Goal: Task Accomplishment & Management: Complete application form

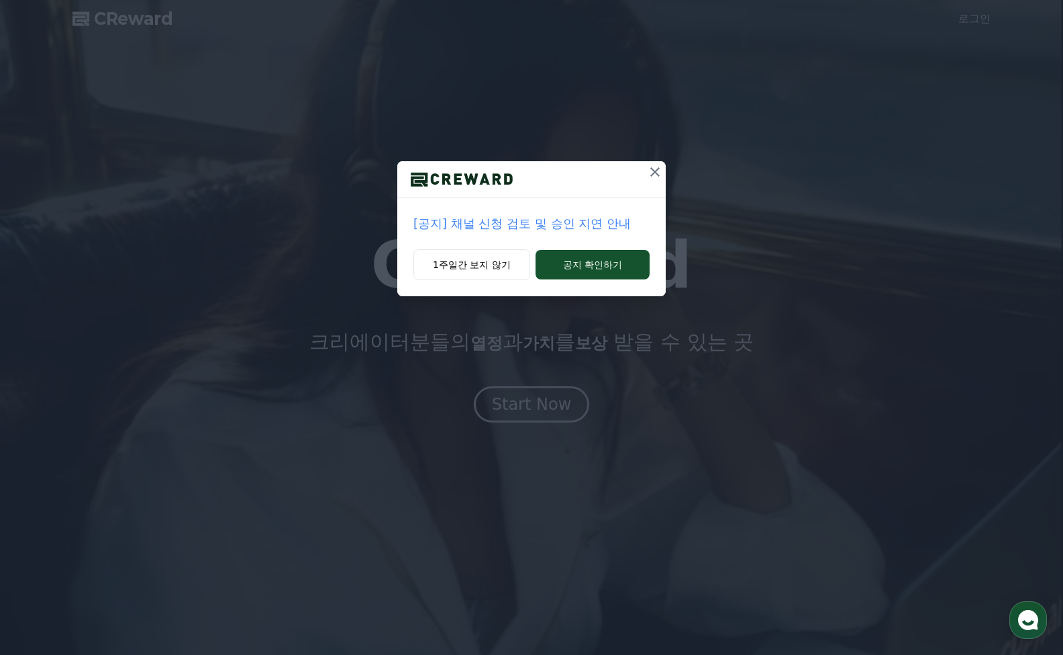
click at [589, 221] on p "[공지] 채널 신청 검토 및 승인 지연 안내" at bounding box center [532, 223] width 236 height 19
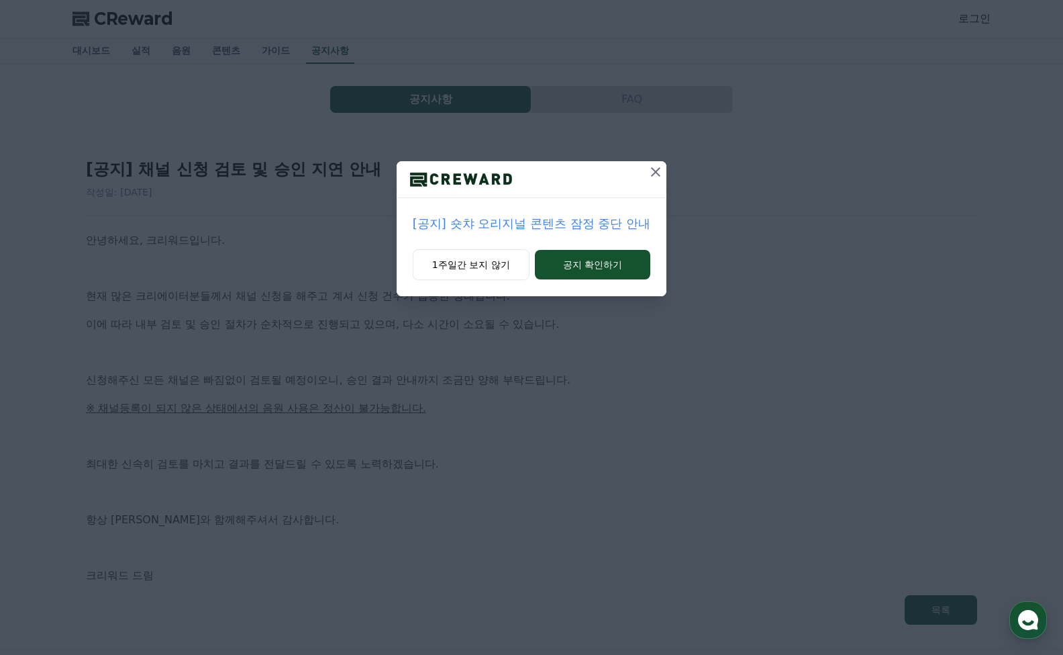
click at [654, 171] on icon at bounding box center [656, 172] width 16 height 16
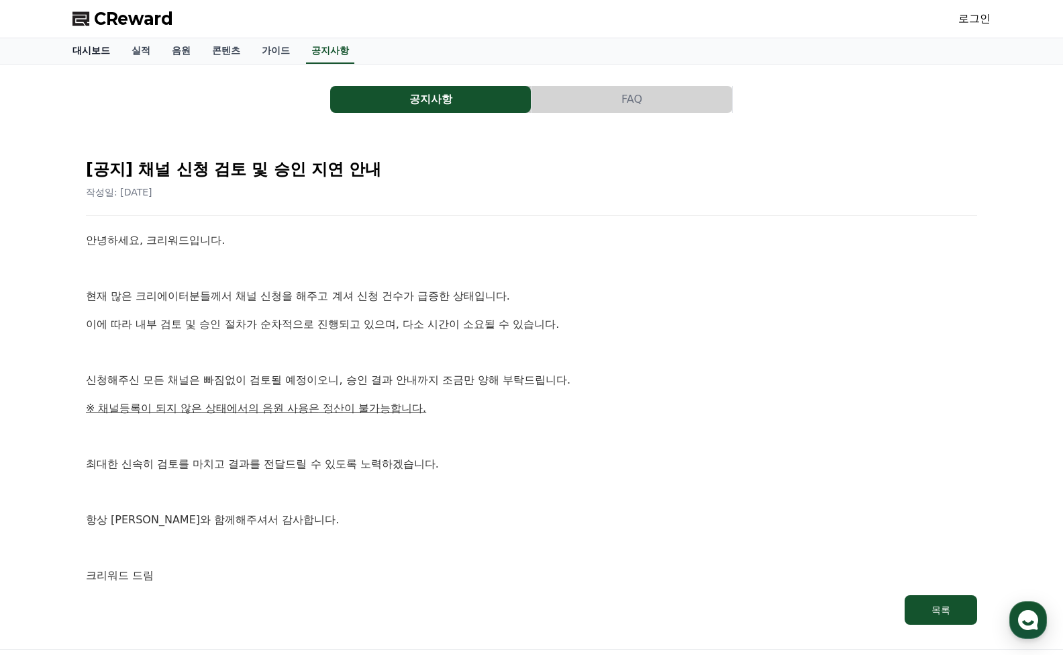
click at [85, 54] on link "대시보드" at bounding box center [91, 51] width 59 height 26
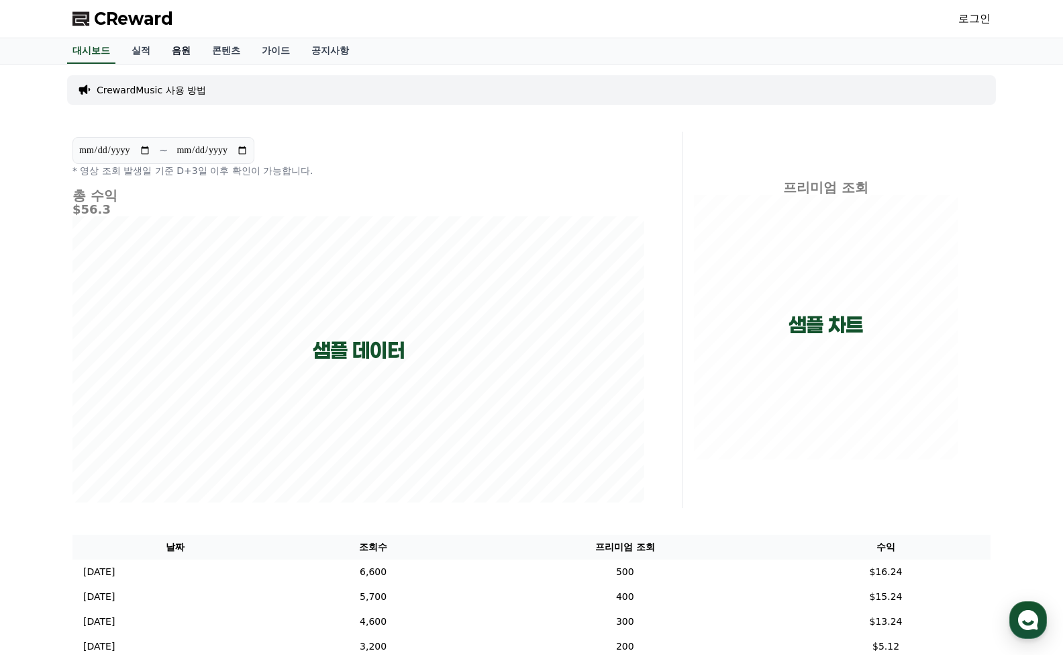
click at [173, 50] on link "음원" at bounding box center [181, 51] width 40 height 26
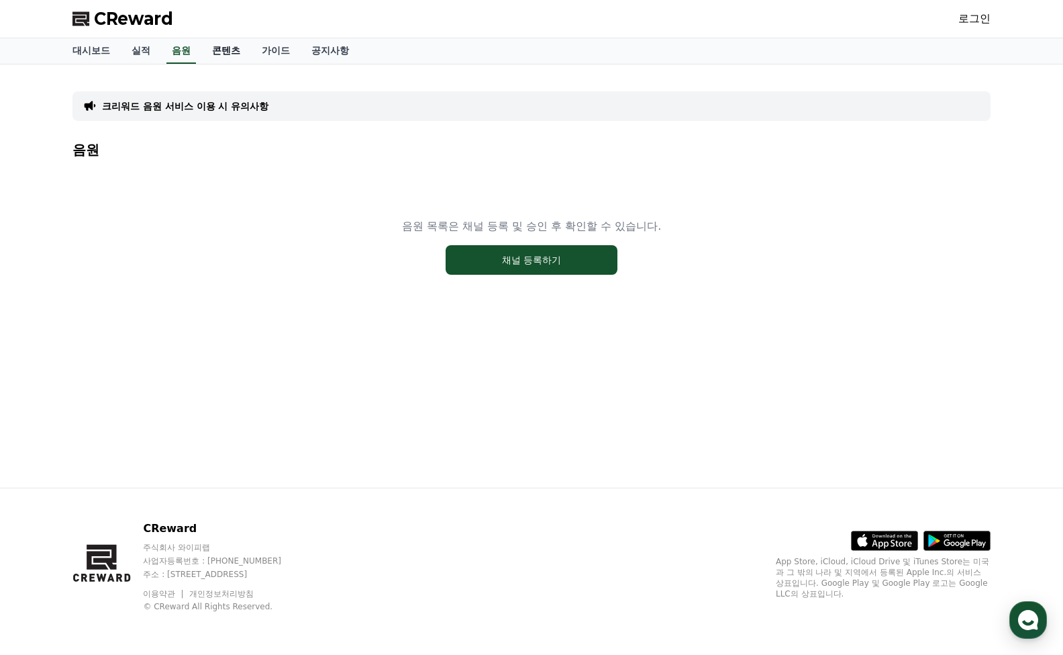
click at [216, 54] on link "콘텐츠" at bounding box center [226, 51] width 50 height 26
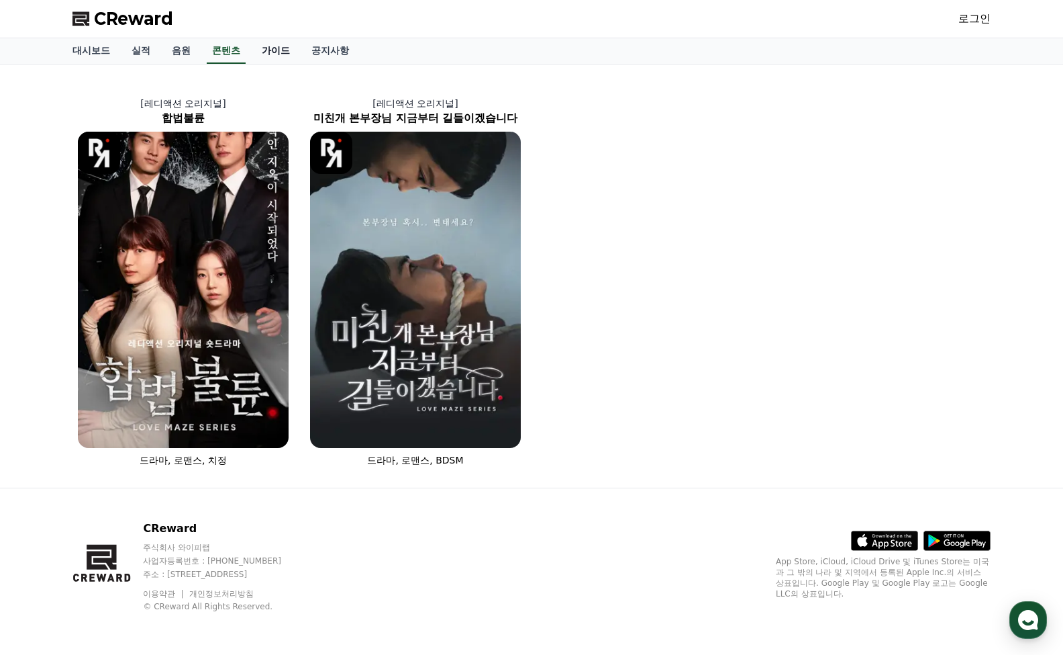
click at [270, 45] on link "가이드" at bounding box center [276, 51] width 50 height 26
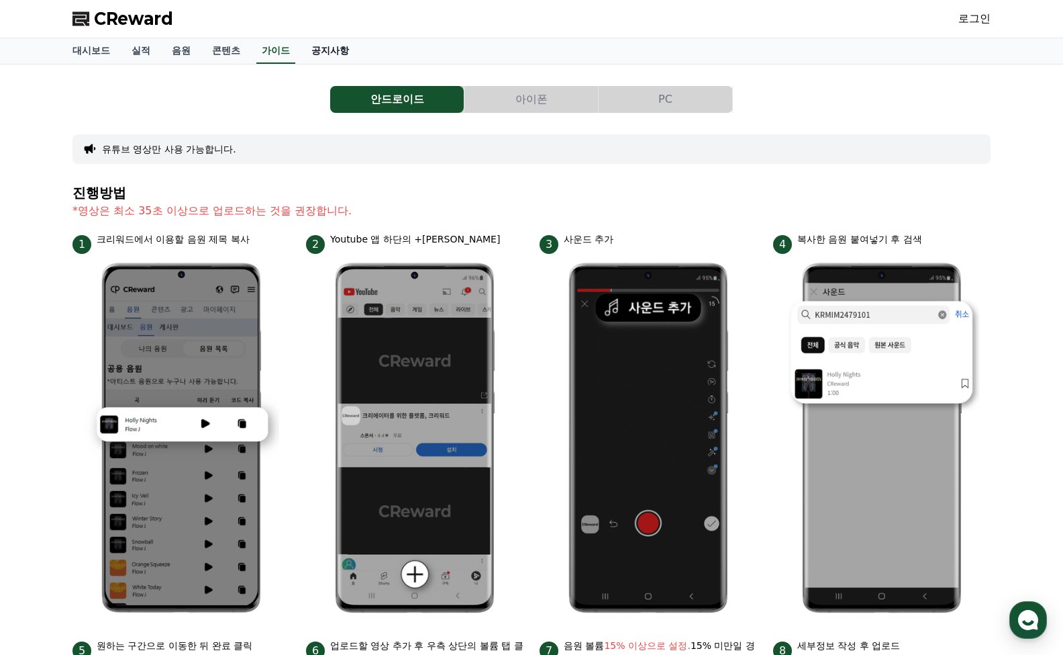
click at [328, 40] on link "공지사항" at bounding box center [330, 51] width 59 height 26
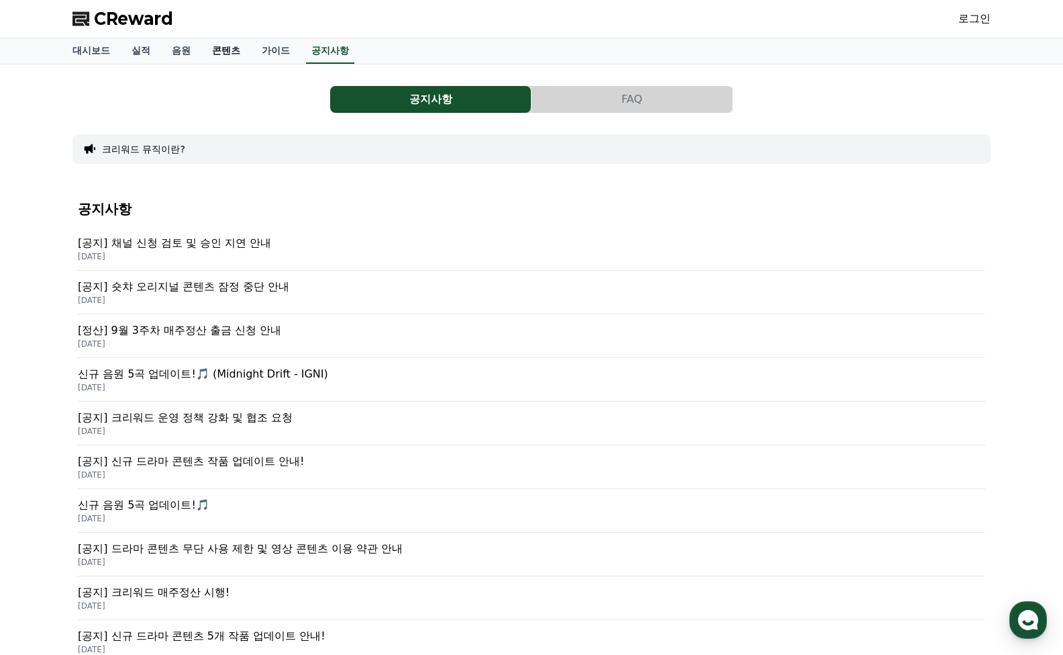
click at [223, 48] on link "콘텐츠" at bounding box center [226, 51] width 50 height 26
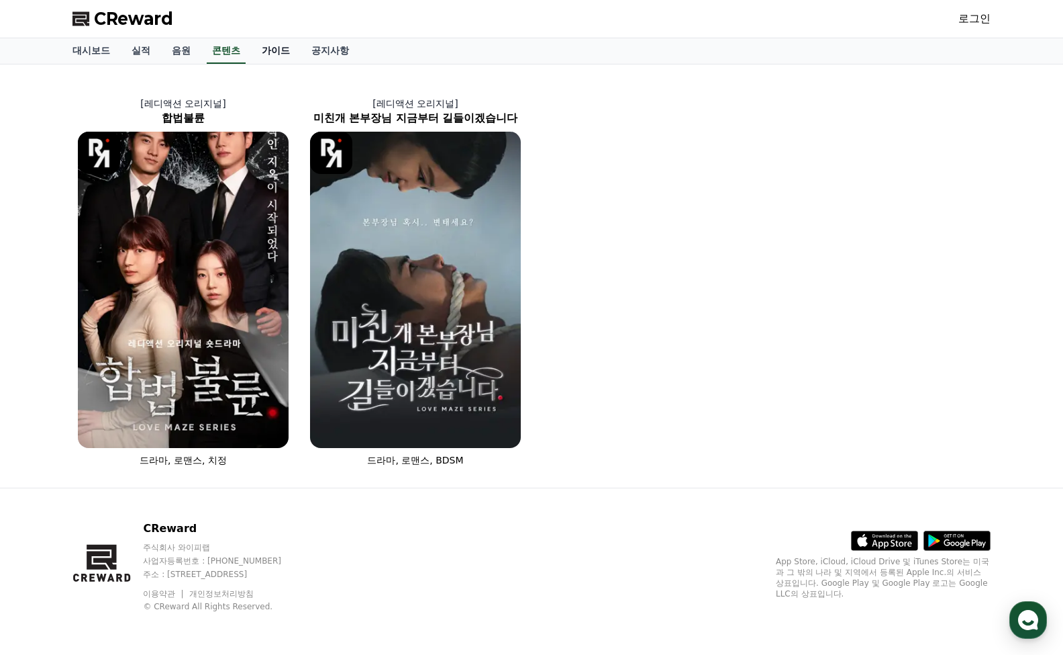
click at [266, 50] on link "가이드" at bounding box center [276, 51] width 50 height 26
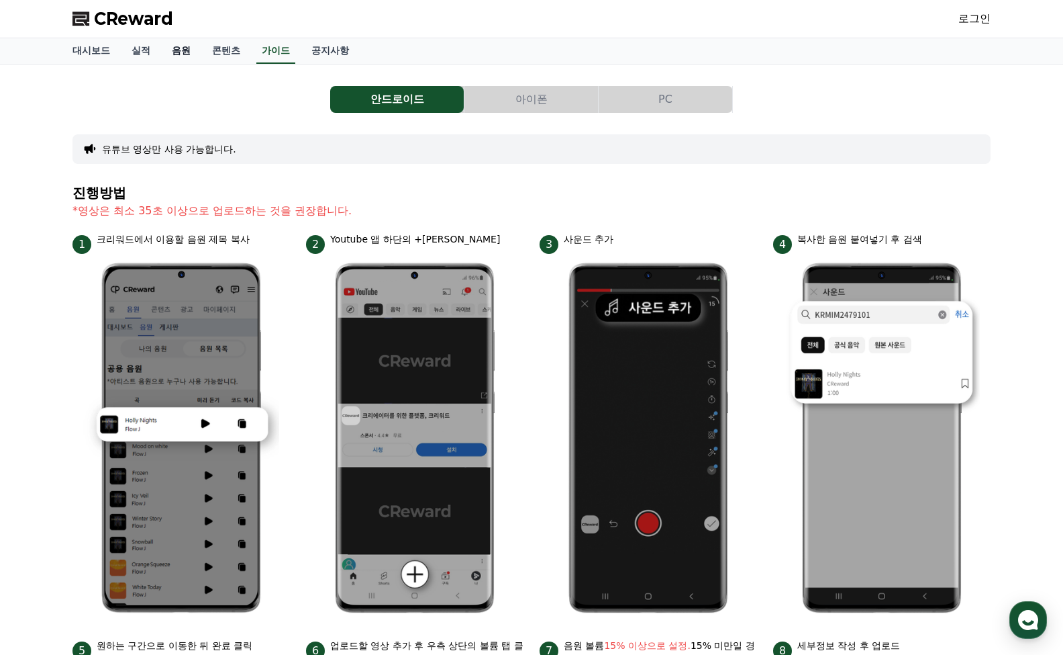
click at [187, 50] on link "음원" at bounding box center [181, 51] width 40 height 26
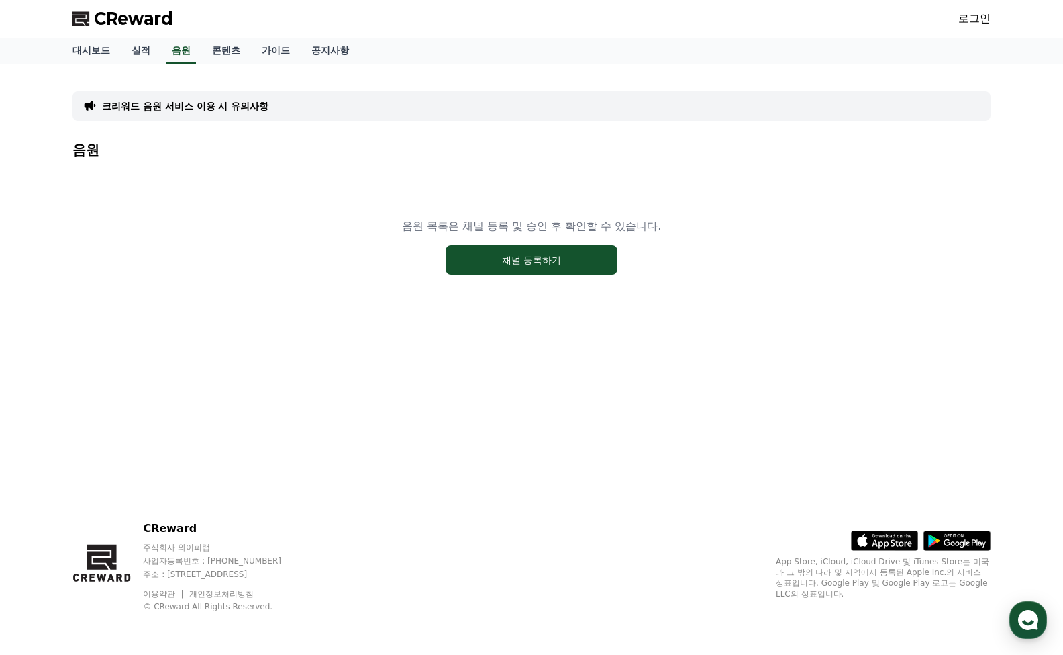
click at [969, 21] on link "로그인" at bounding box center [975, 19] width 32 height 16
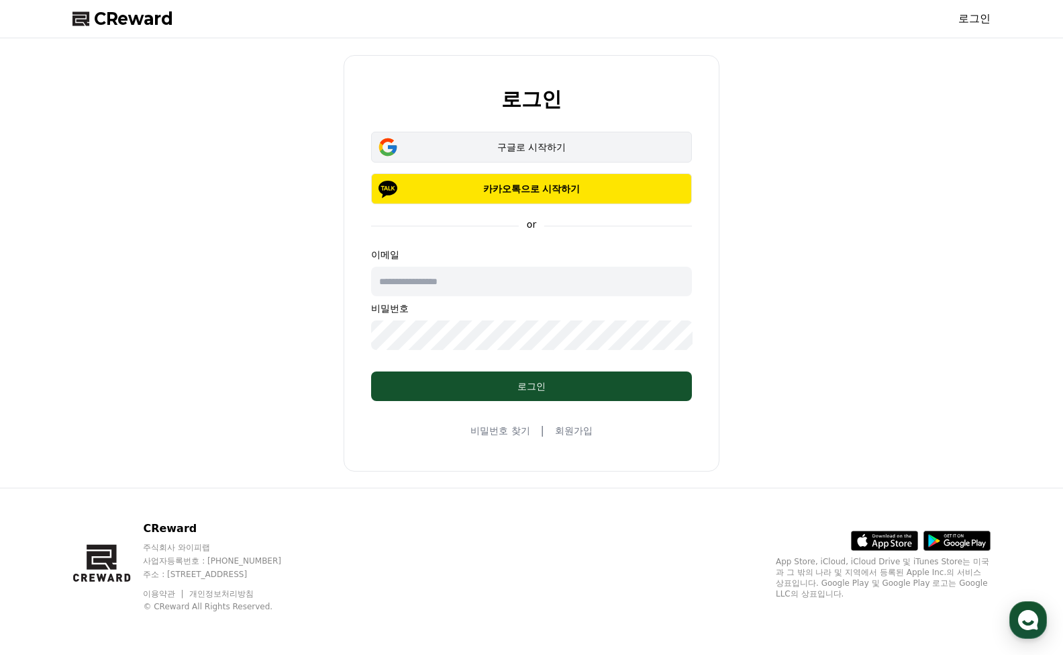
click at [501, 148] on div "구글로 시작하기" at bounding box center [532, 146] width 282 height 13
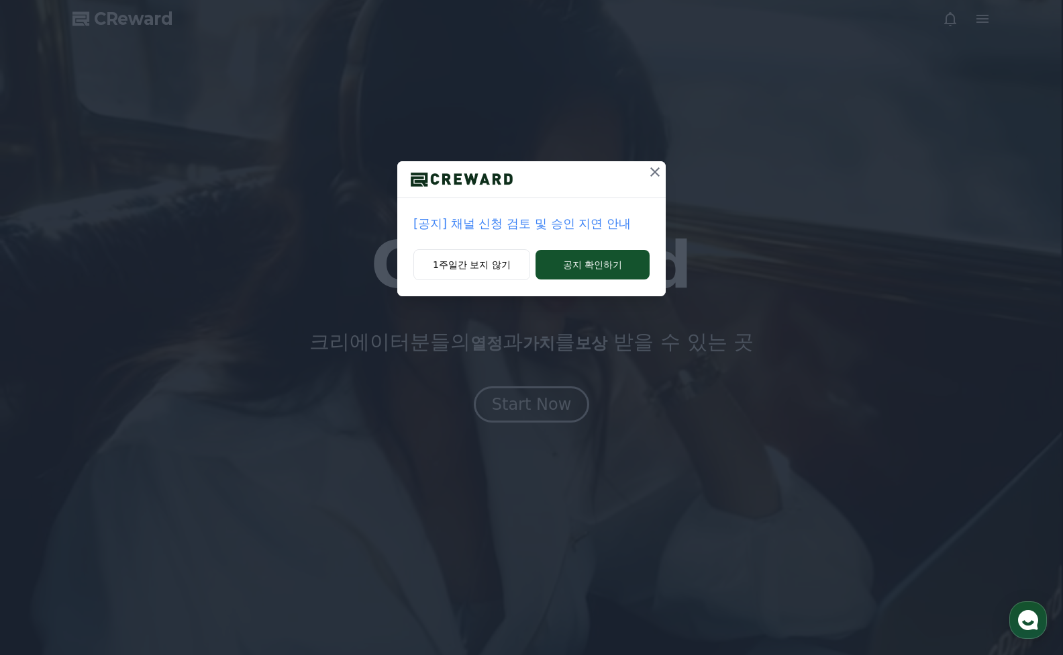
click at [650, 169] on icon at bounding box center [655, 172] width 16 height 16
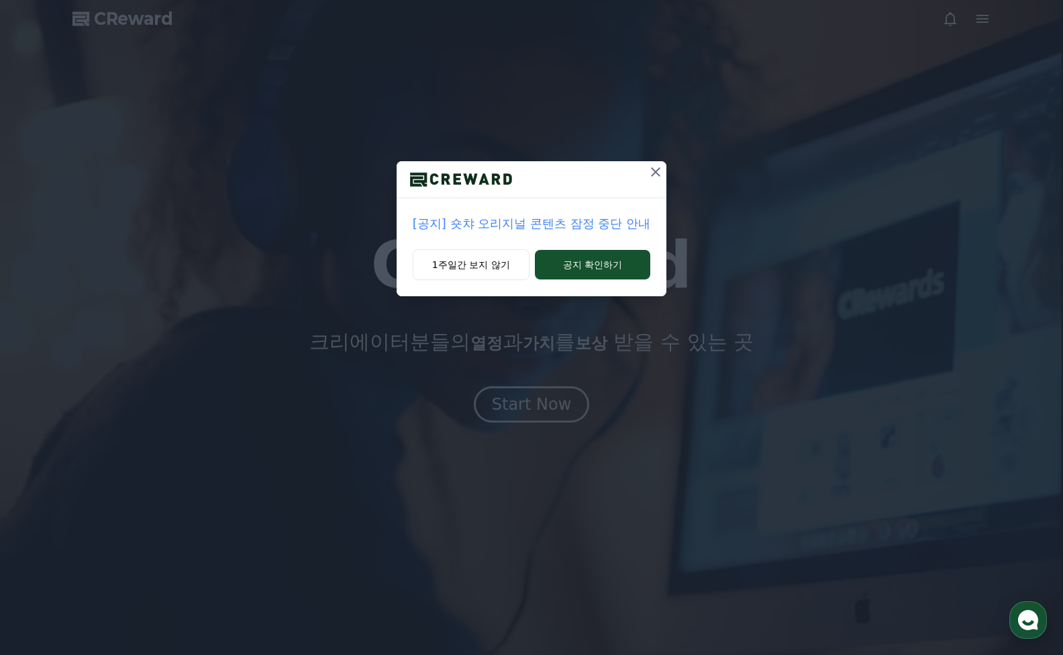
click at [653, 177] on icon at bounding box center [656, 172] width 16 height 16
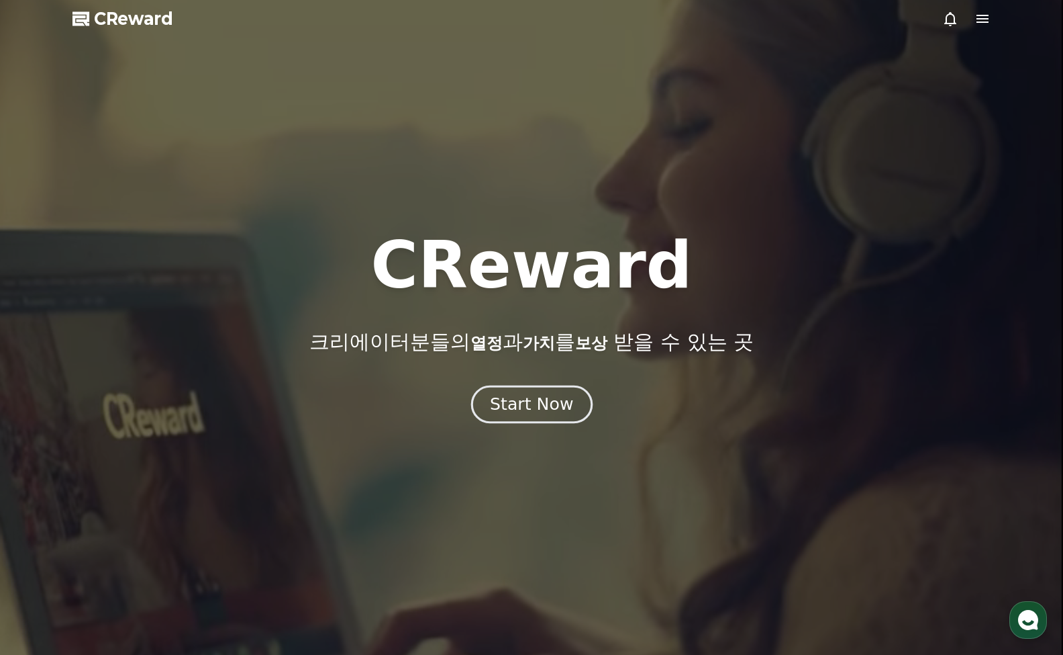
click at [544, 412] on div "Start Now" at bounding box center [531, 404] width 83 height 23
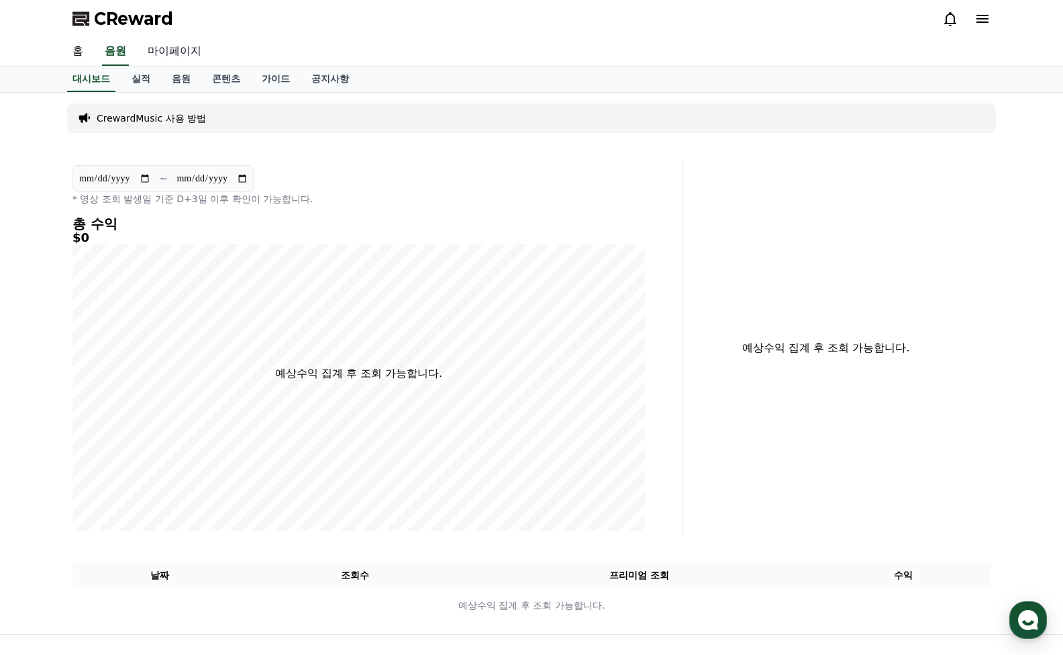
click at [172, 51] on link "마이페이지" at bounding box center [174, 52] width 75 height 28
select select "**********"
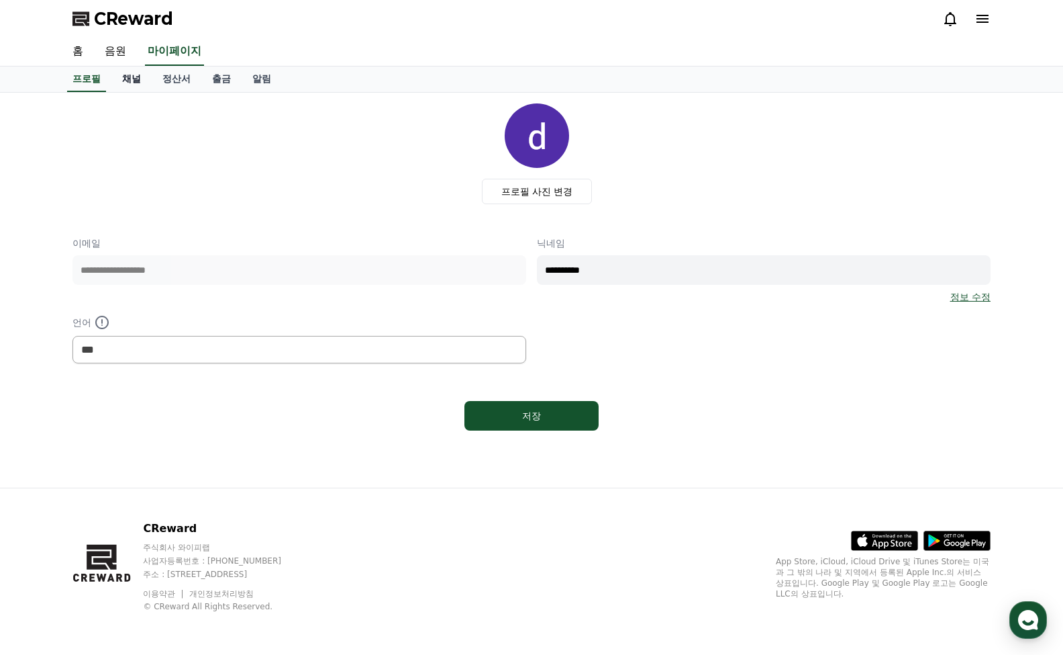
click at [135, 76] on link "채널" at bounding box center [131, 79] width 40 height 26
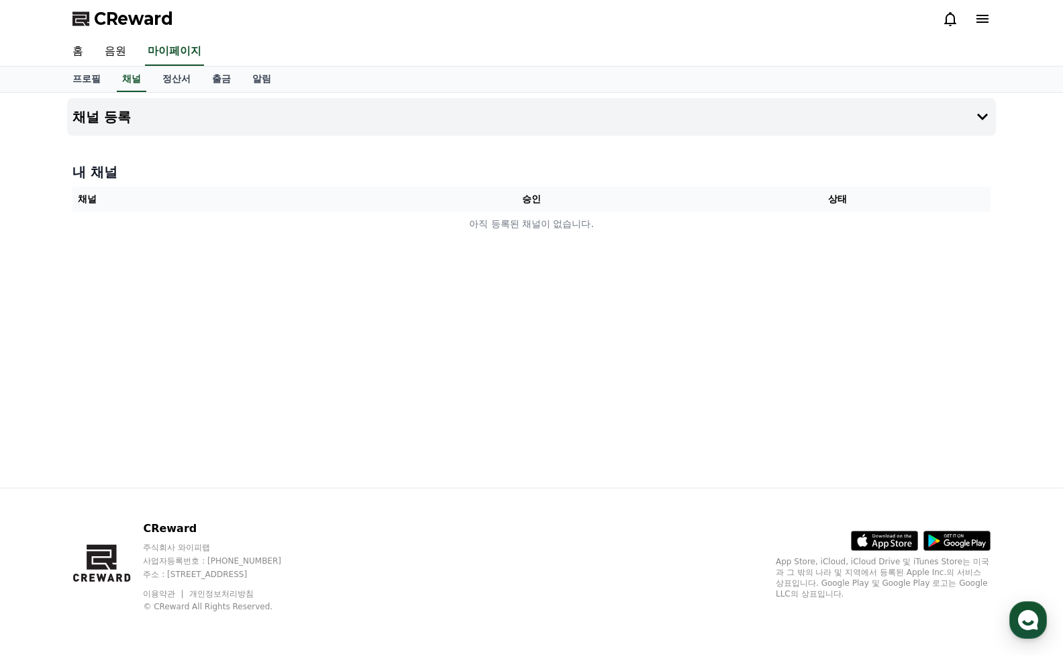
click at [136, 202] on th "채널" at bounding box center [226, 199] width 306 height 25
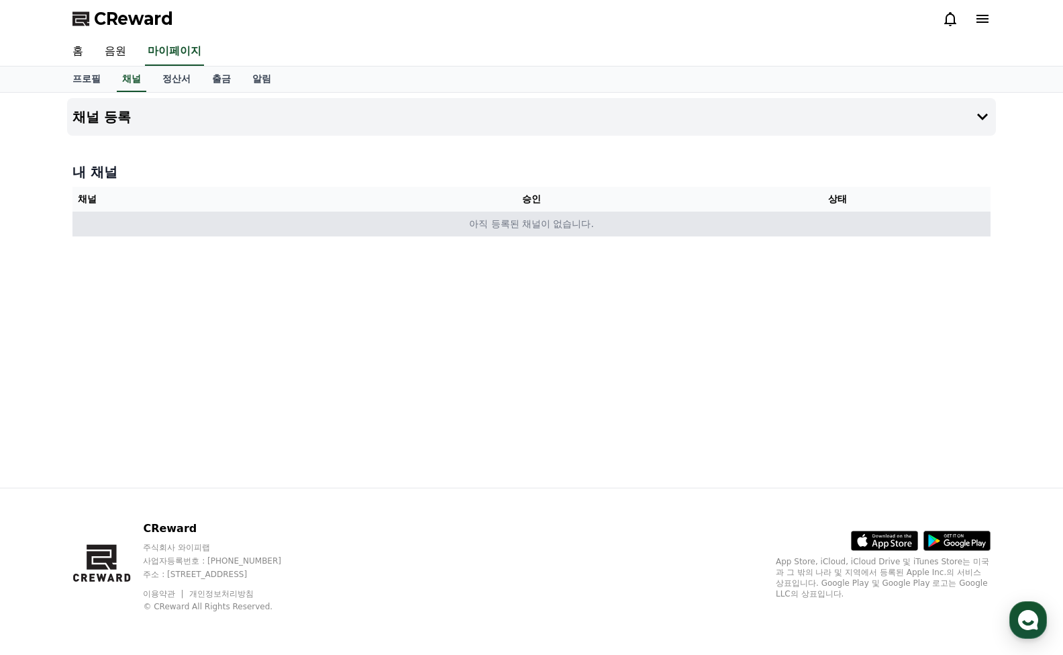
click at [516, 221] on td "아직 등록된 채널이 없습니다." at bounding box center [532, 223] width 918 height 25
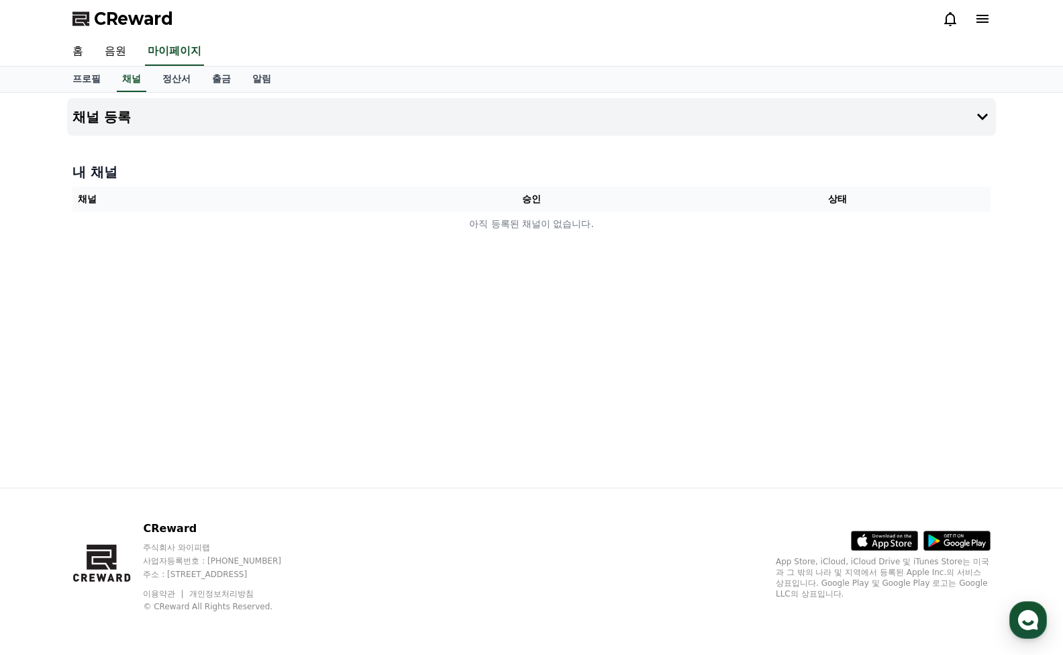
click at [528, 191] on th "승인" at bounding box center [532, 199] width 306 height 25
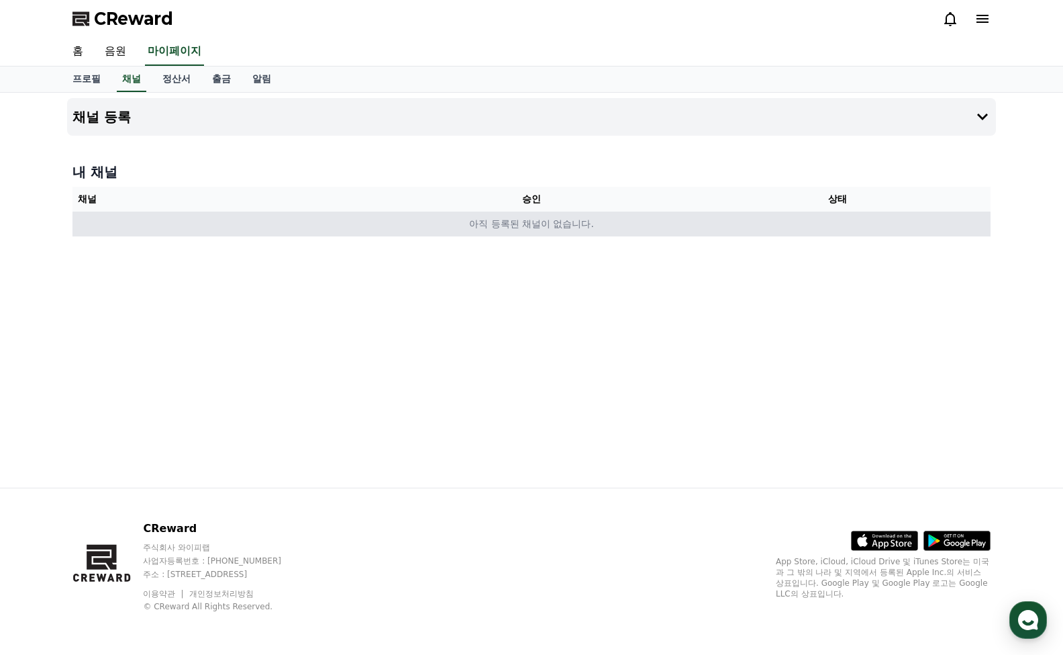
click at [523, 211] on td "아직 등록된 채널이 없습니다." at bounding box center [532, 223] width 918 height 25
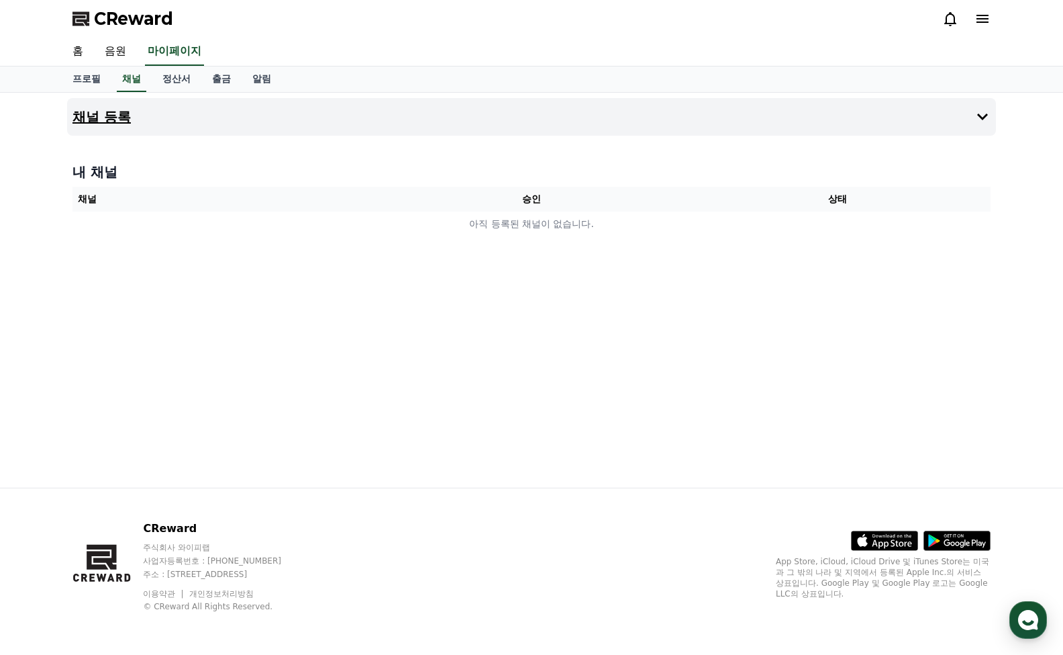
click at [220, 121] on button "채널 등록" at bounding box center [531, 117] width 929 height 38
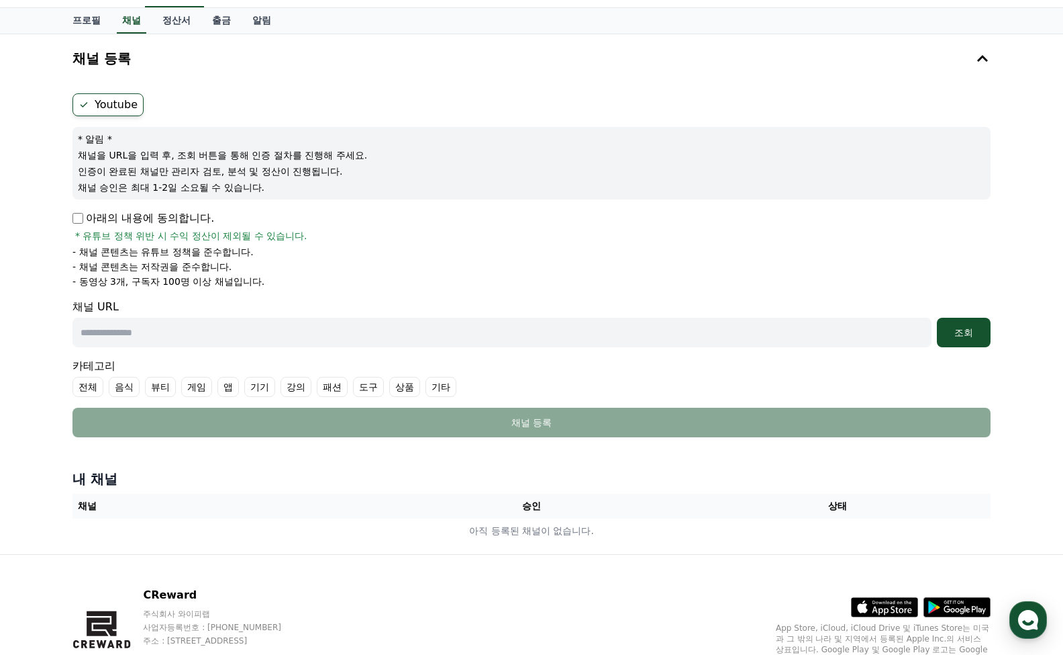
scroll to position [123, 0]
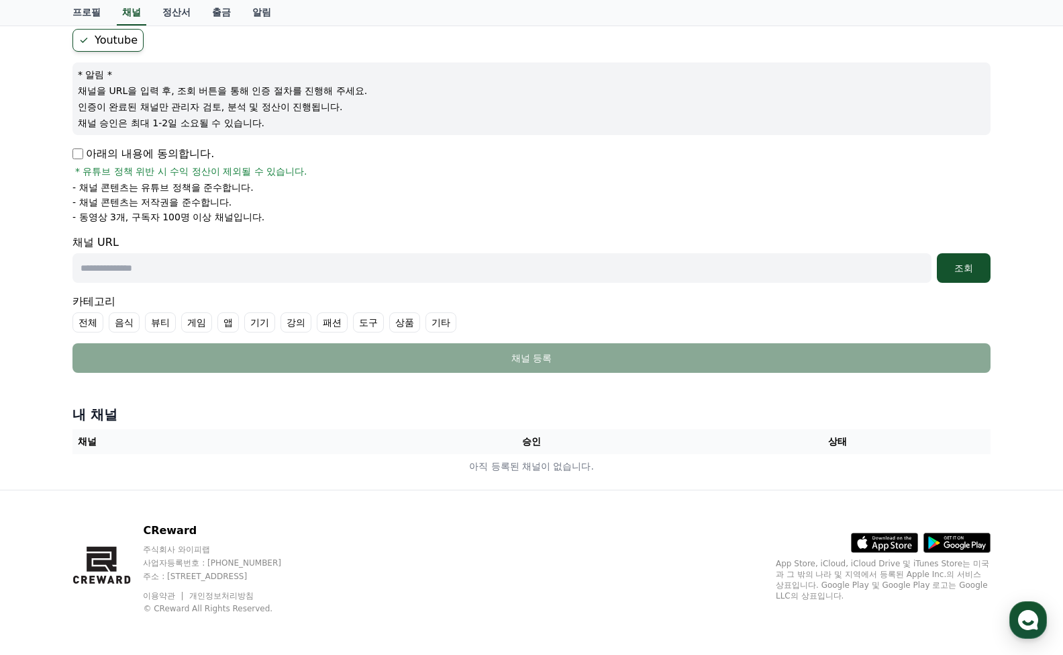
click at [267, 268] on input "text" at bounding box center [502, 268] width 859 height 30
click at [250, 265] on input "text" at bounding box center [502, 268] width 859 height 30
paste input "**********"
type input "**********"
click at [964, 276] on button "조회" at bounding box center [964, 268] width 54 height 30
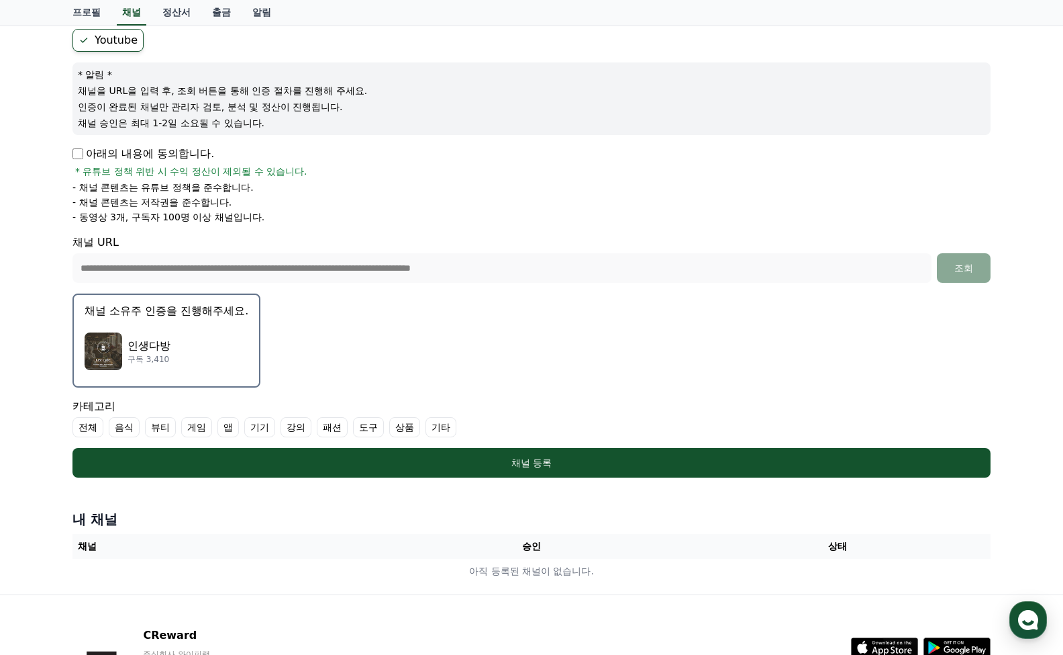
click at [154, 344] on p "인생다방" at bounding box center [149, 346] width 43 height 16
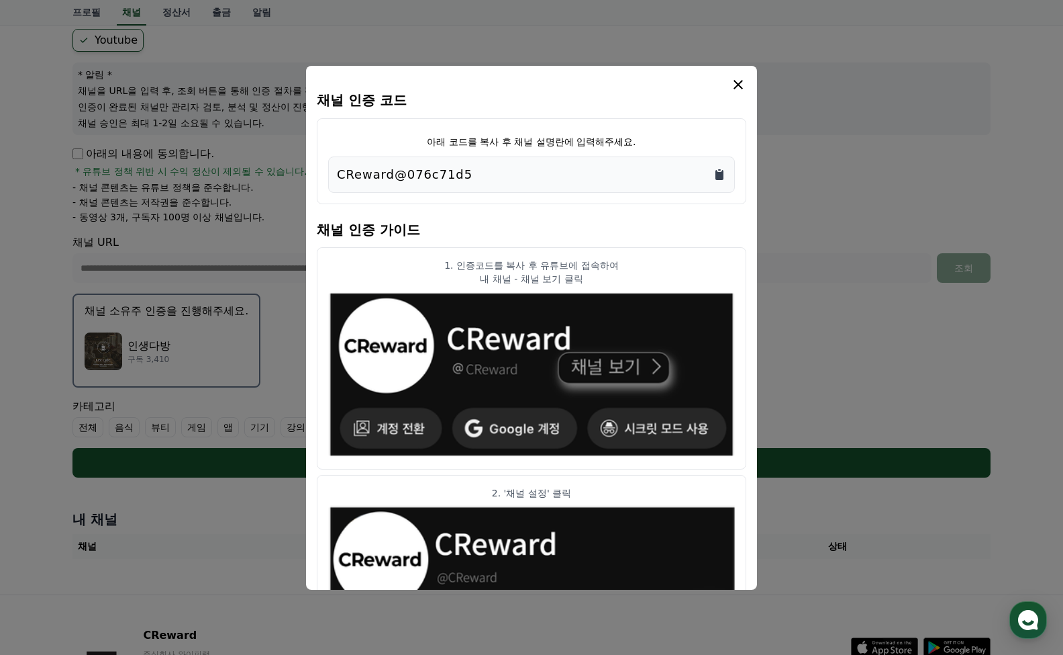
click at [720, 173] on icon "Copy to clipboard" at bounding box center [720, 175] width 8 height 10
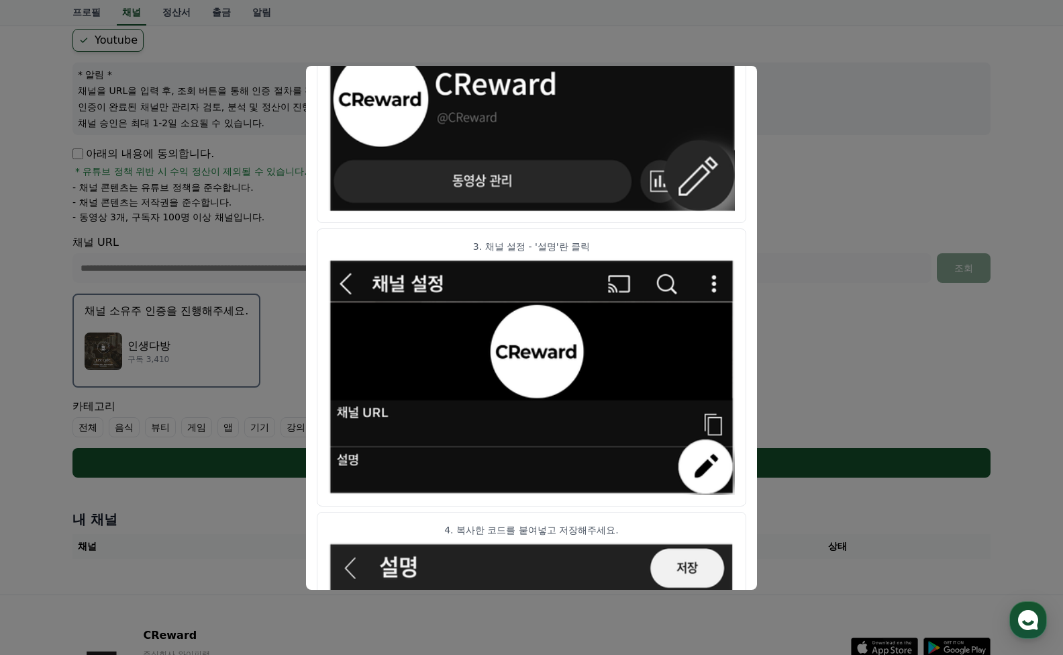
scroll to position [632, 0]
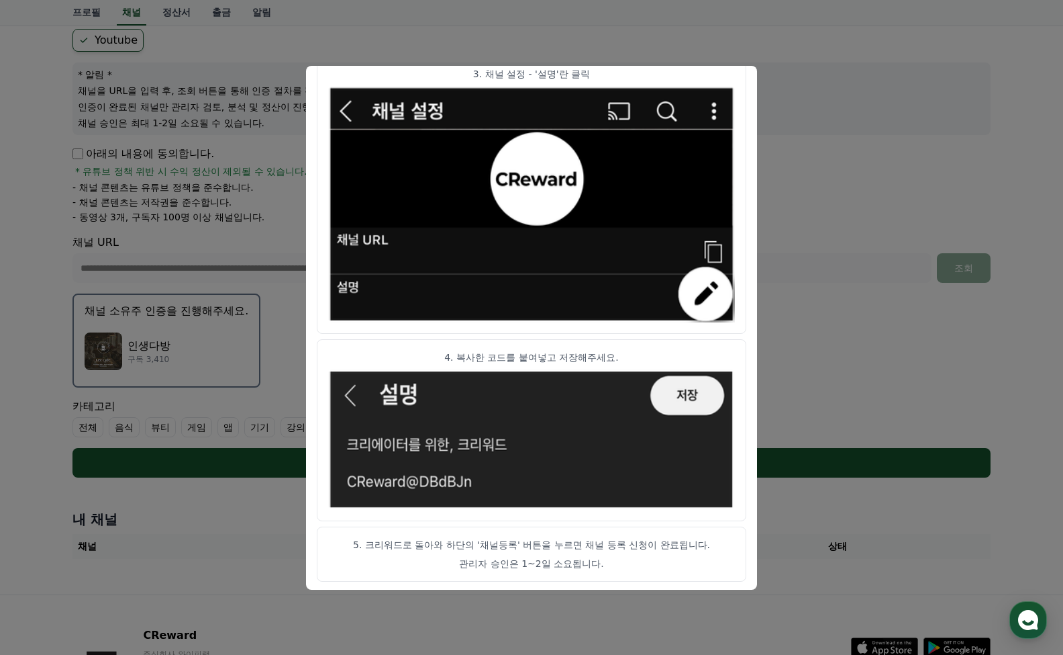
click at [810, 127] on button "close modal" at bounding box center [531, 327] width 1063 height 655
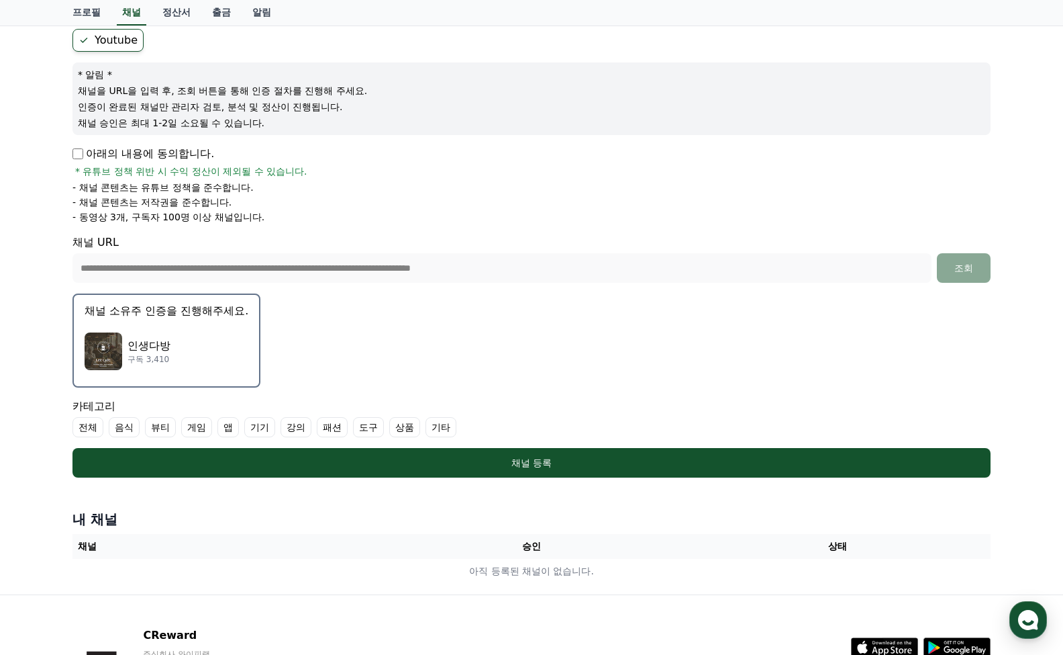
click at [177, 352] on div "인생다방 구독 3,410" at bounding box center [167, 351] width 164 height 54
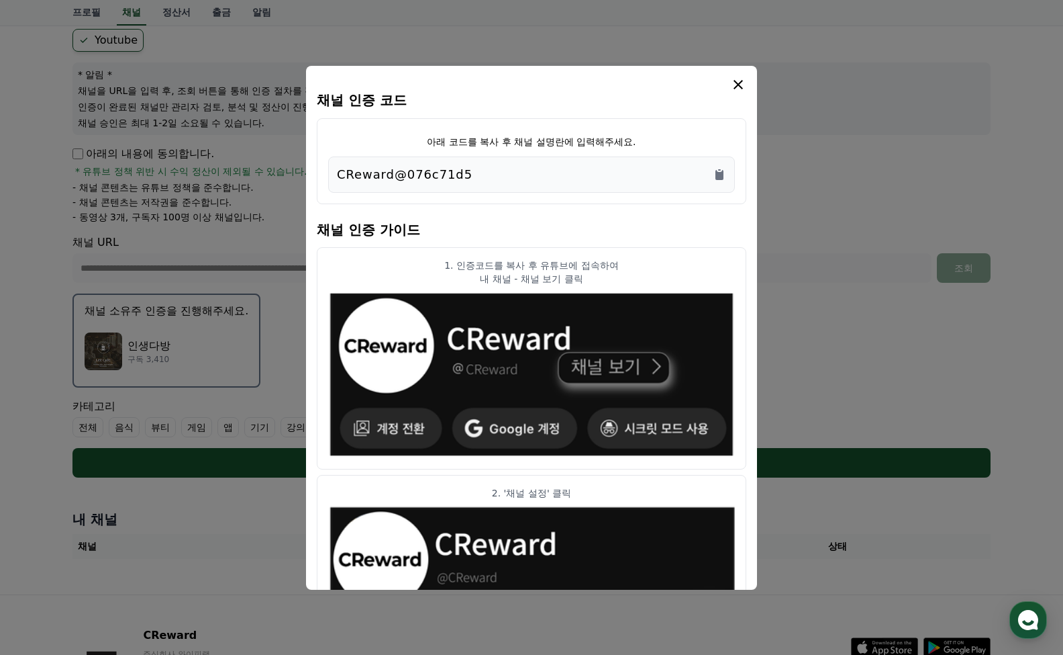
click at [733, 85] on icon "modal" at bounding box center [738, 85] width 16 height 16
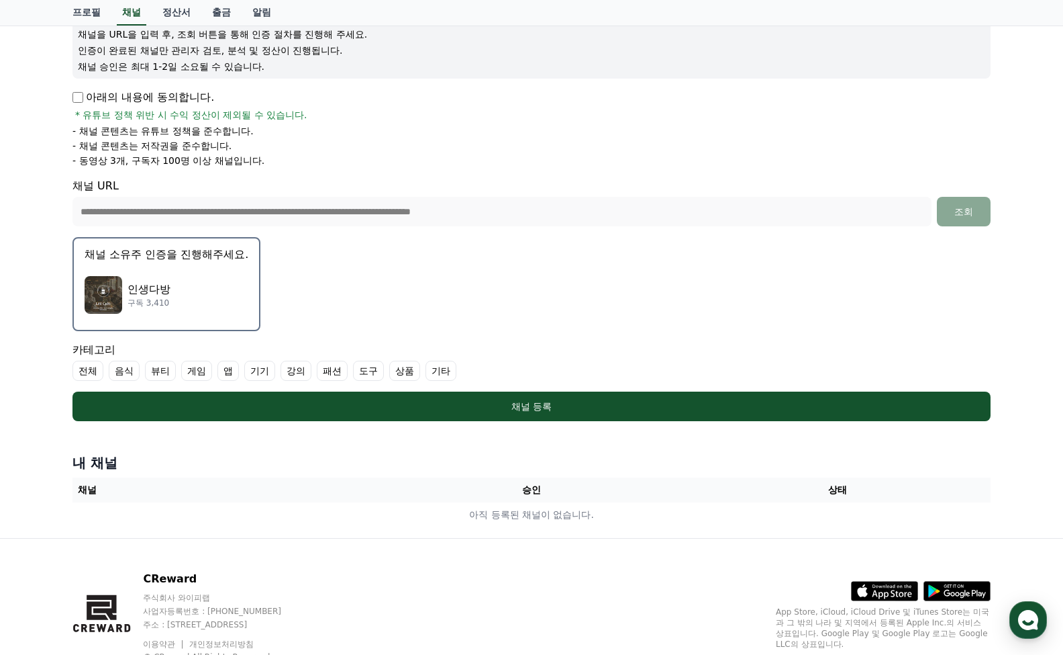
scroll to position [228, 0]
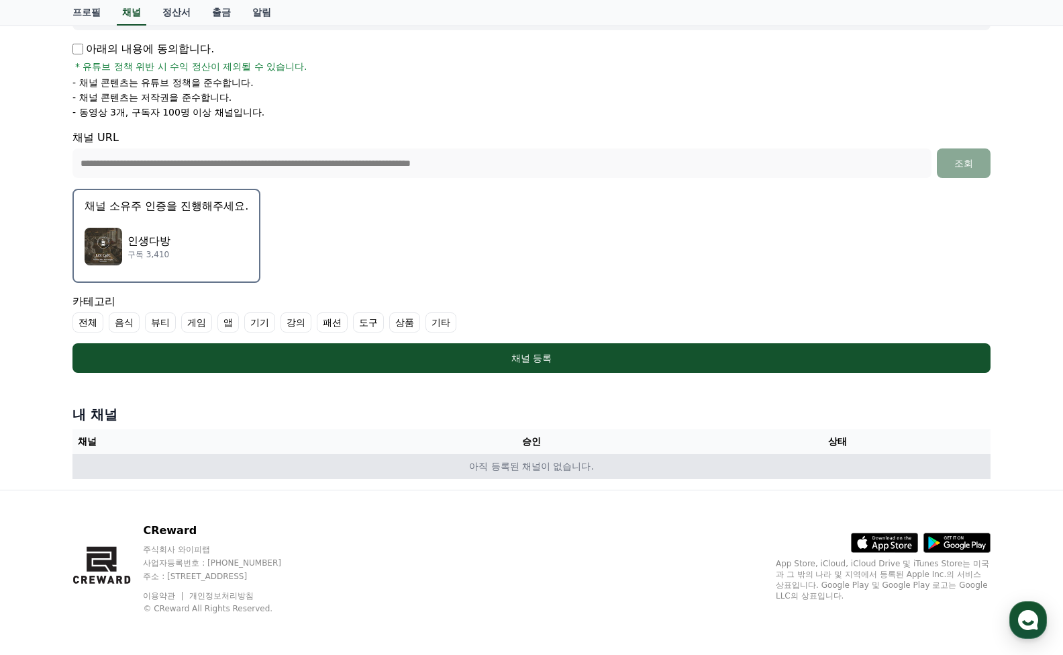
click at [455, 461] on td "아직 등록된 채널이 없습니다." at bounding box center [532, 466] width 918 height 25
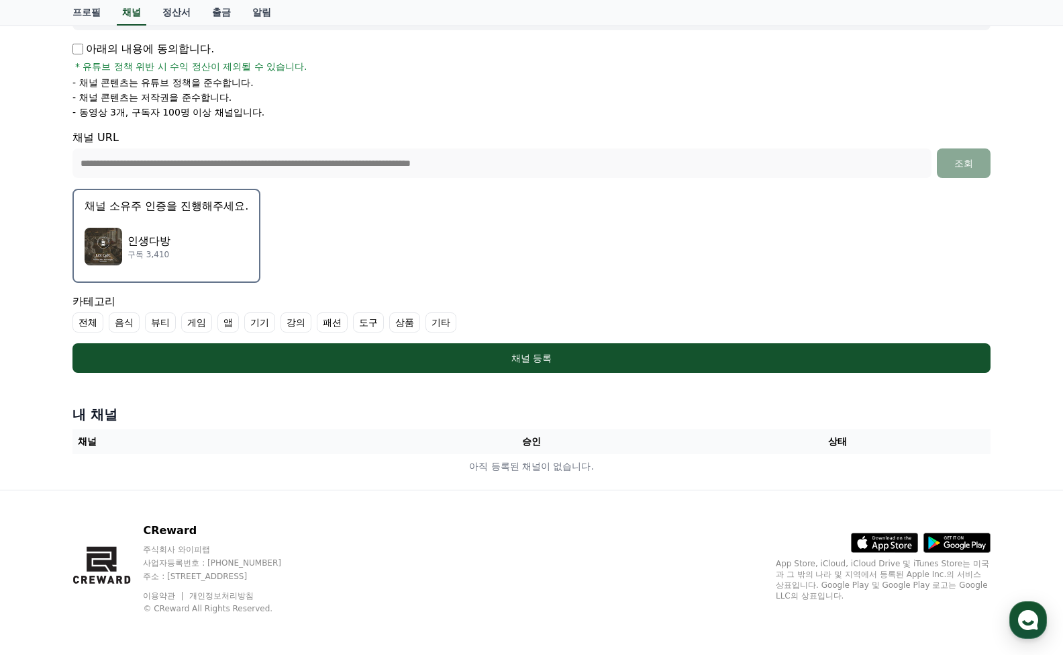
click at [532, 438] on th "승인" at bounding box center [532, 441] width 306 height 25
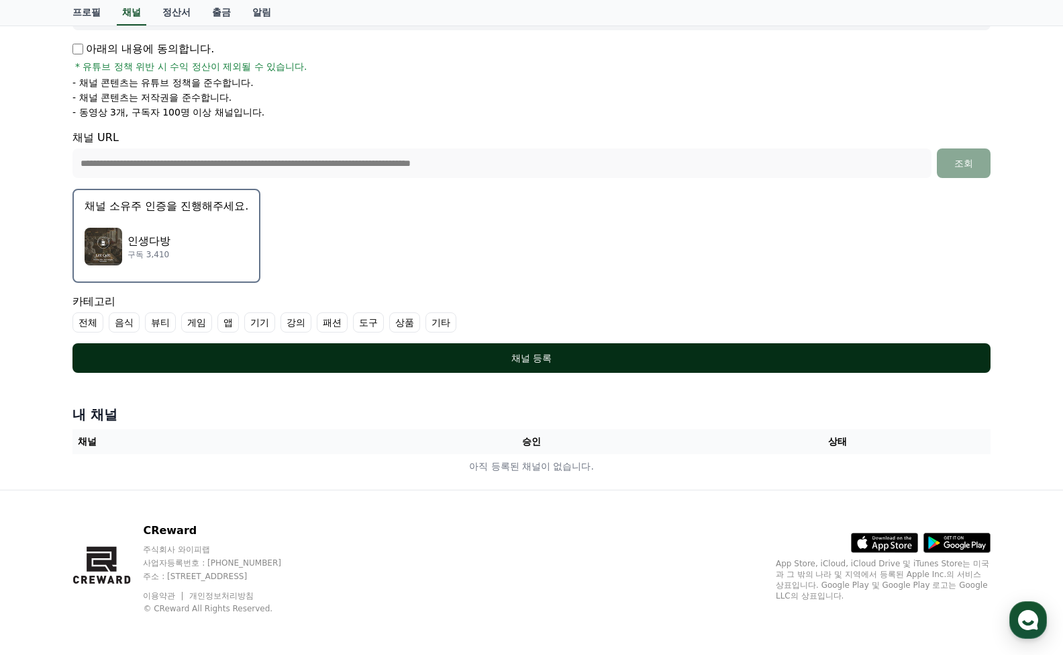
click at [522, 360] on div "채널 등록" at bounding box center [531, 357] width 865 height 13
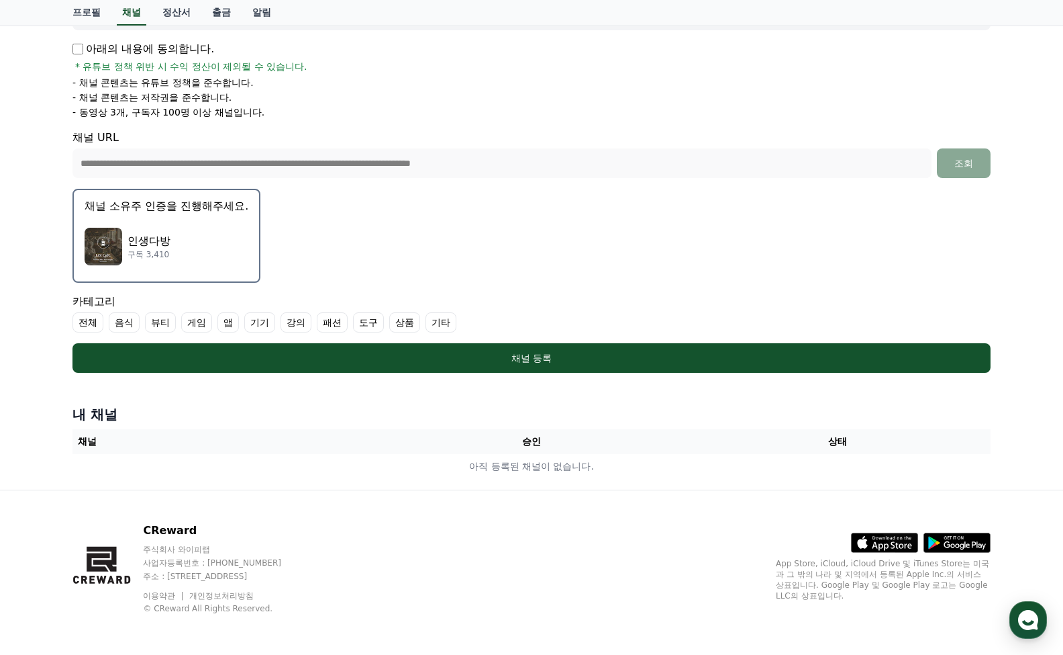
click at [443, 322] on label "기타" at bounding box center [441, 322] width 31 height 20
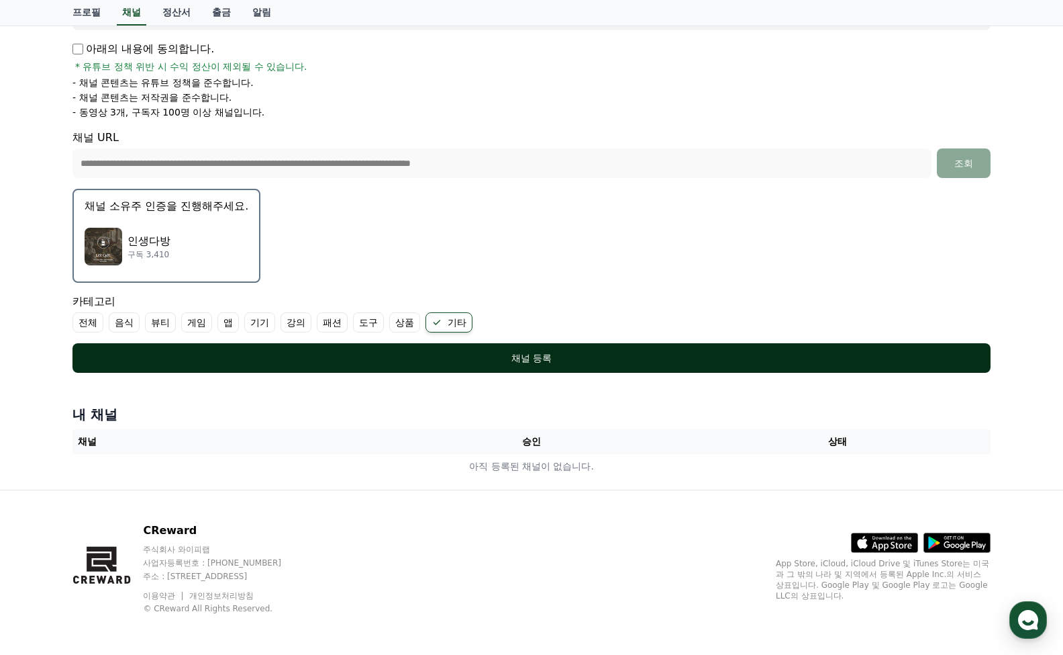
click at [475, 367] on button "채널 등록" at bounding box center [532, 358] width 918 height 30
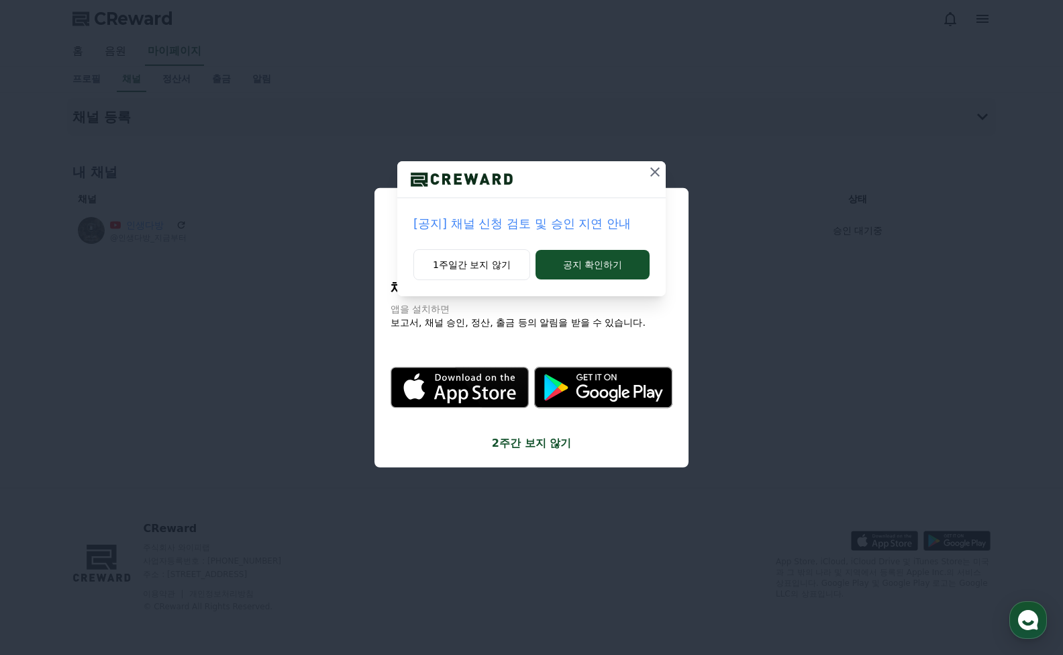
click at [654, 171] on icon at bounding box center [655, 172] width 16 height 16
click at [655, 172] on icon at bounding box center [655, 171] width 9 height 9
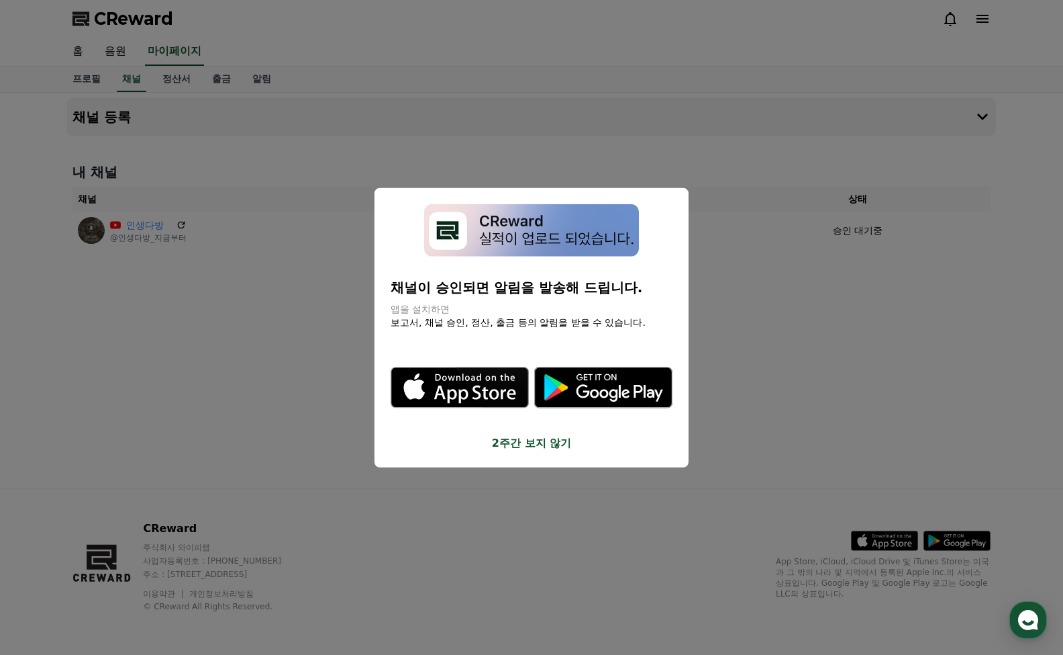
click at [509, 441] on button "2주간 보지 않기" at bounding box center [532, 443] width 282 height 16
